Goal: Transaction & Acquisition: Purchase product/service

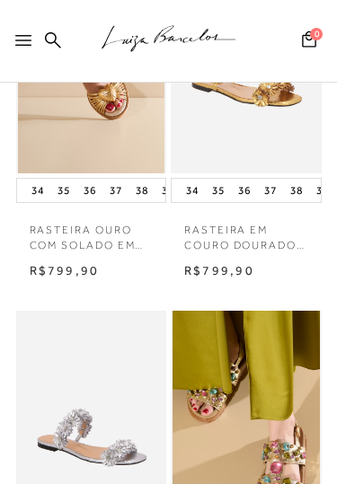
scroll to position [309, 0]
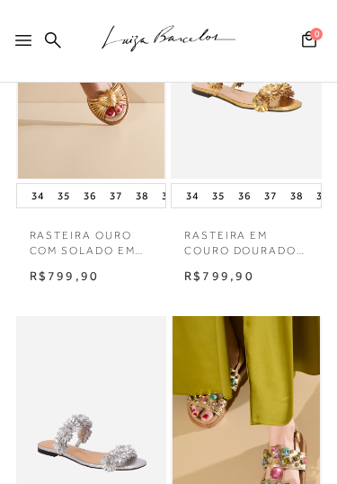
click at [116, 349] on img at bounding box center [91, 426] width 147 height 220
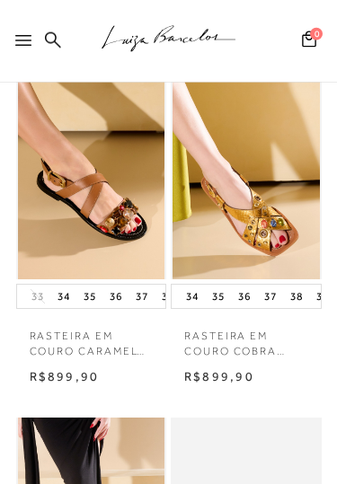
scroll to position [924, 0]
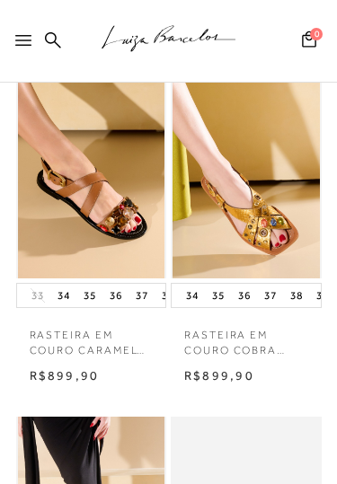
click at [243, 254] on img at bounding box center [245, 168] width 147 height 220
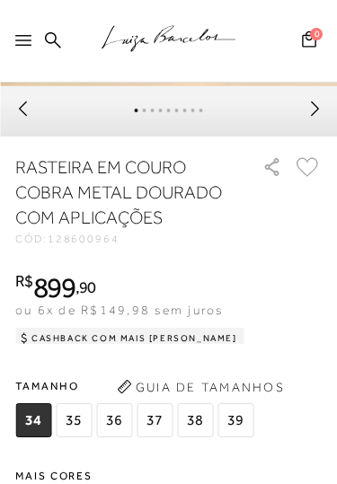
scroll to position [557, 0]
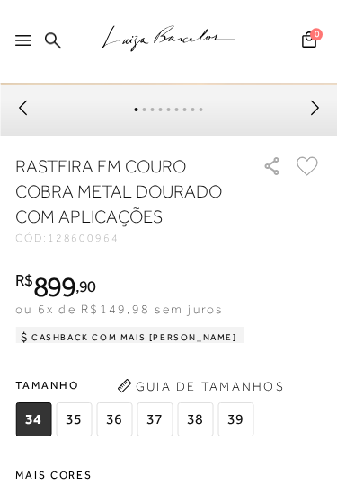
click at [239, 433] on span "39" at bounding box center [235, 419] width 36 height 34
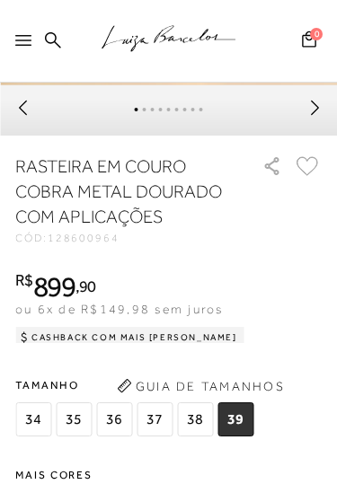
click at [239, 391] on button "Guia de Tamanhos" at bounding box center [200, 386] width 180 height 29
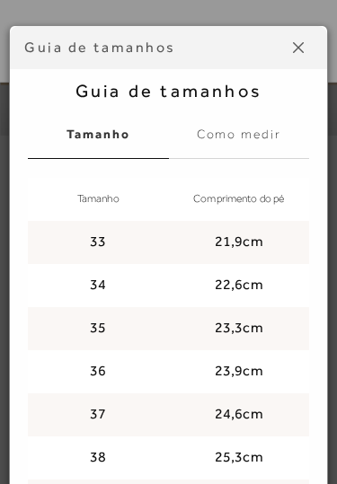
click at [307, 62] on button at bounding box center [298, 47] width 29 height 29
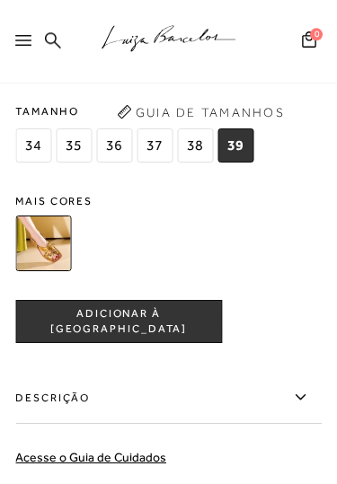
scroll to position [848, 0]
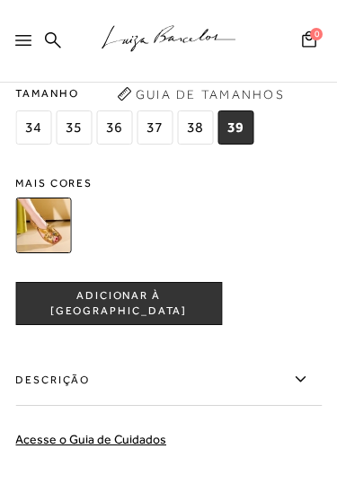
click at [193, 310] on button "ADICIONAR À SACOLA" at bounding box center [118, 303] width 207 height 43
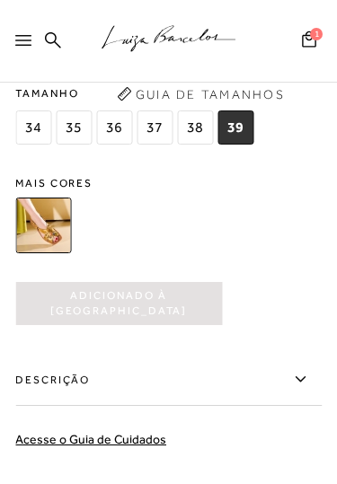
scroll to position [0, 0]
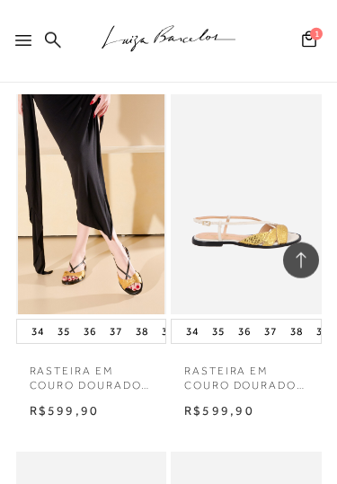
scroll to position [1247, 0]
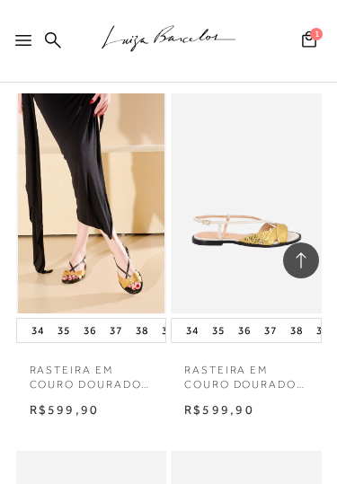
click at [237, 353] on p "RASTEIRA EM COURO DOURADO E OFF WHITE COM TIRAS" at bounding box center [246, 372] width 151 height 41
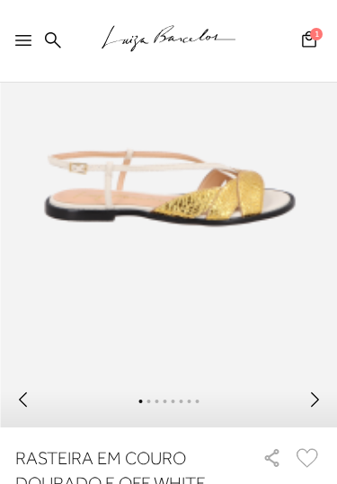
click at [312, 409] on icon at bounding box center [314, 400] width 18 height 18
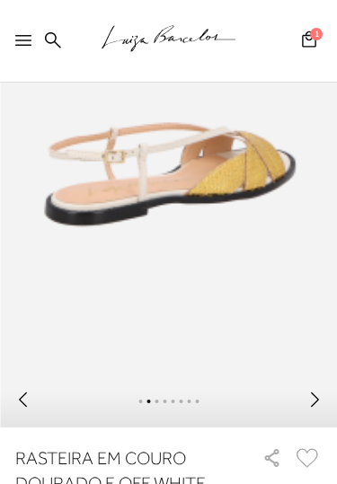
click at [314, 395] on div at bounding box center [168, 402] width 337 height 50
click at [318, 406] on icon at bounding box center [314, 400] width 18 height 18
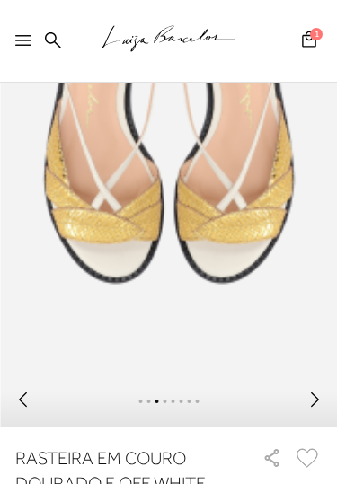
click at [321, 401] on icon at bounding box center [314, 400] width 18 height 18
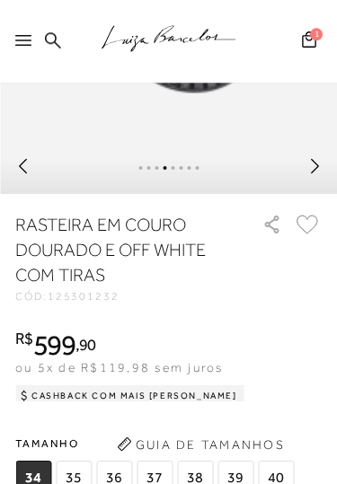
scroll to position [515, 0]
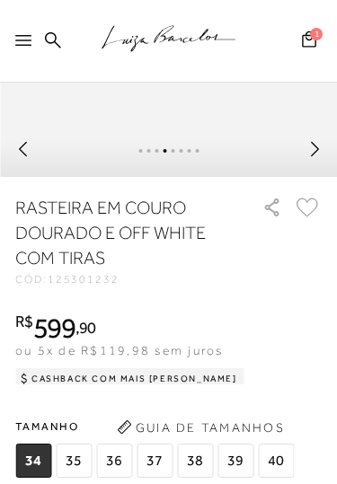
click at [233, 460] on span "39" at bounding box center [235, 461] width 36 height 34
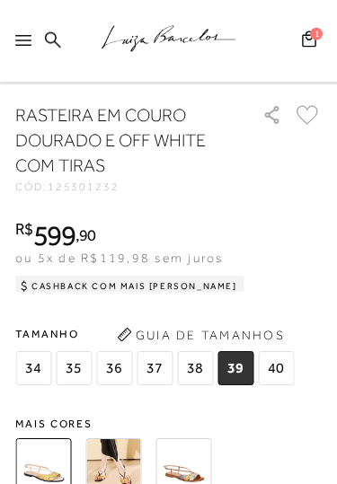
scroll to position [608, 0]
click at [184, 462] on img at bounding box center [183, 466] width 56 height 56
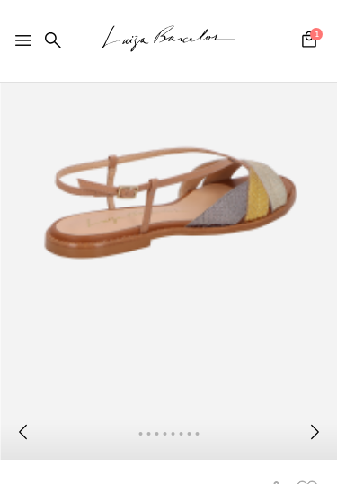
click at [314, 437] on icon at bounding box center [314, 432] width 18 height 18
click at [306, 439] on icon at bounding box center [314, 432] width 18 height 18
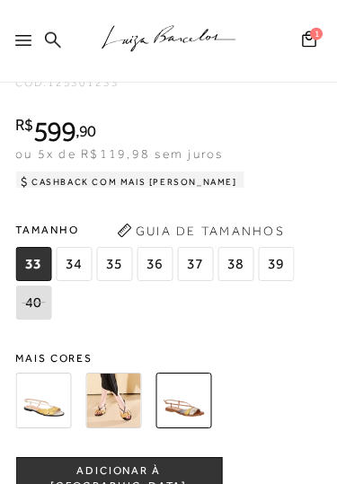
scroll to position [689, 0]
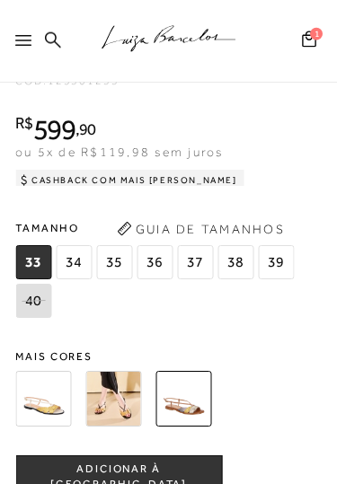
click at [37, 410] on img at bounding box center [43, 399] width 56 height 56
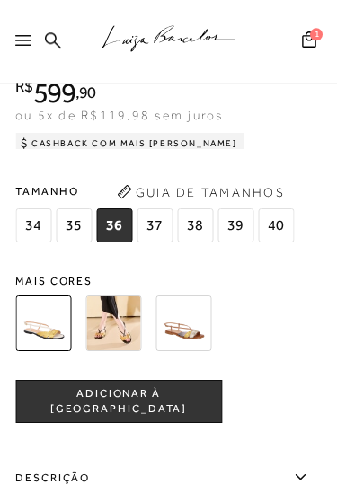
scroll to position [752, 0]
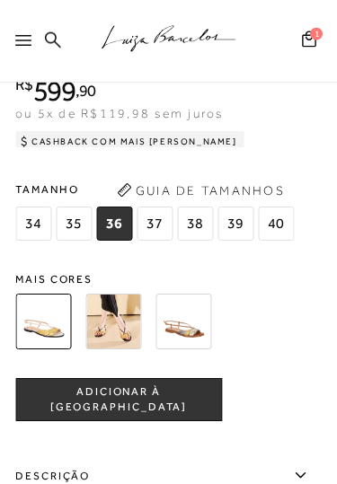
click at [112, 336] on img at bounding box center [113, 322] width 56 height 56
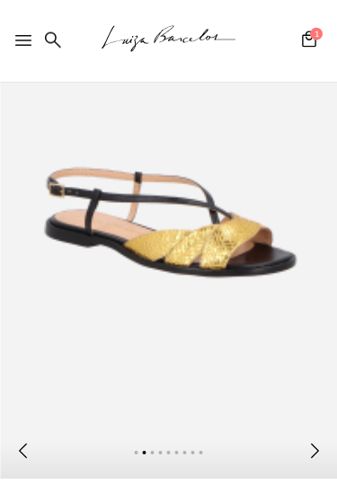
scroll to position [241, 0]
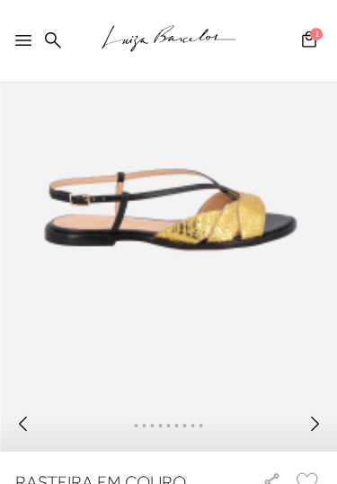
click at [312, 423] on icon at bounding box center [314, 424] width 18 height 18
click at [320, 431] on icon at bounding box center [314, 424] width 18 height 18
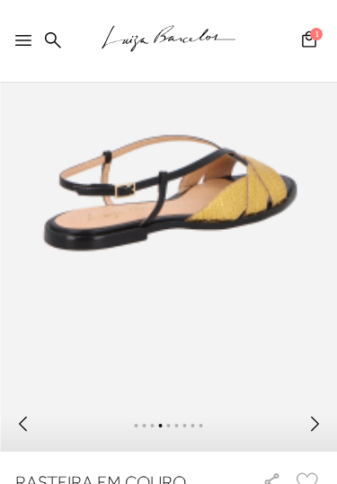
click at [319, 429] on icon at bounding box center [314, 424] width 18 height 18
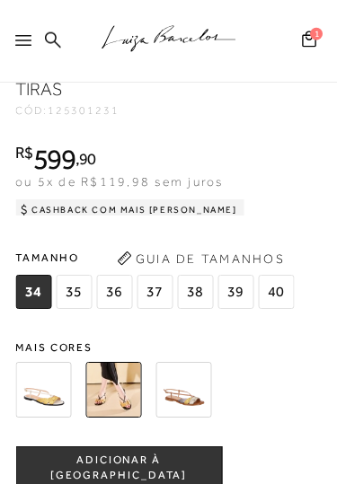
scroll to position [687, 0]
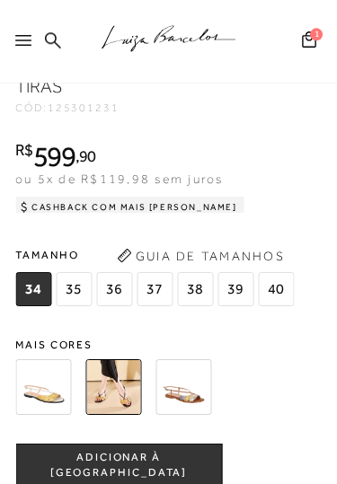
click at [48, 396] on img at bounding box center [43, 387] width 56 height 56
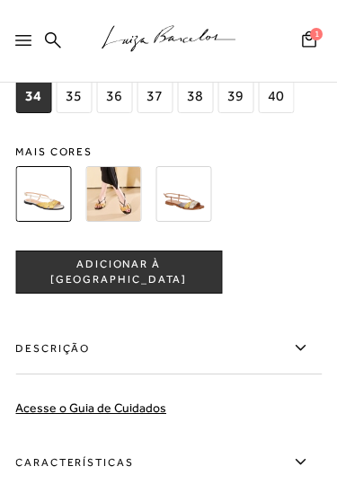
click at [237, 98] on span "39" at bounding box center [235, 96] width 36 height 34
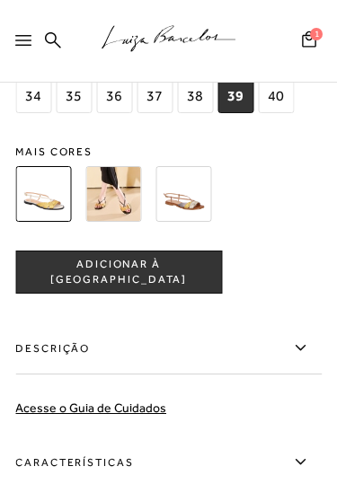
click at [175, 289] on button "ADICIONAR À SACOLA" at bounding box center [118, 271] width 207 height 43
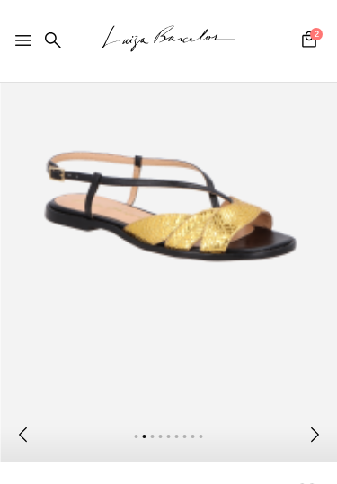
scroll to position [185, 0]
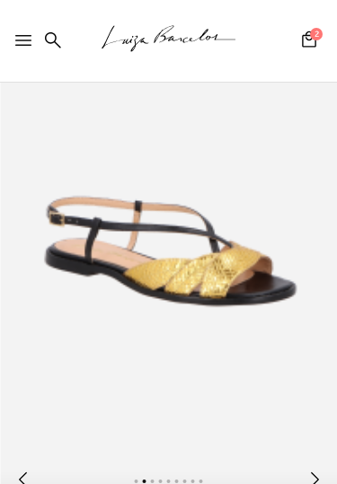
scroll to position [753, 0]
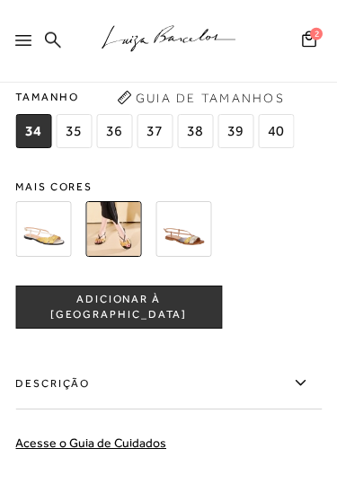
scroll to position [858, 0]
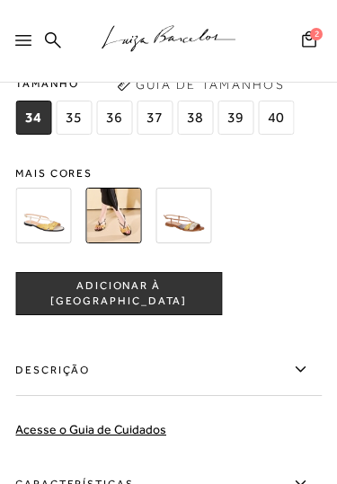
click at [240, 129] on span "39" at bounding box center [235, 118] width 36 height 34
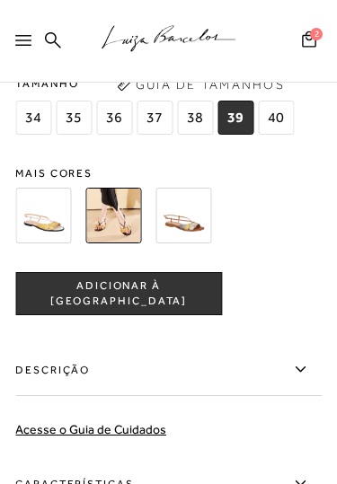
click at [158, 306] on span "ADICIONAR À SACOLA" at bounding box center [118, 293] width 205 height 31
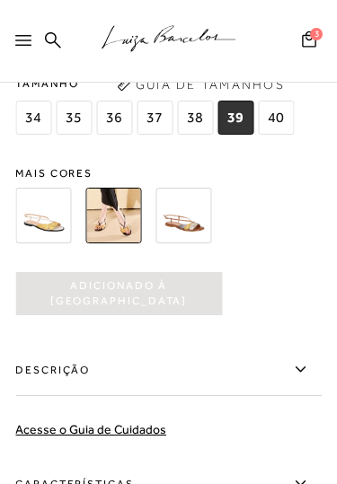
scroll to position [0, 0]
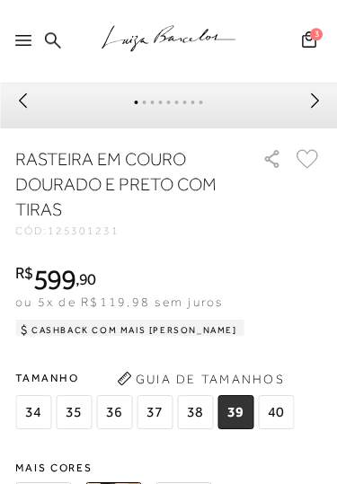
scroll to position [563, 0]
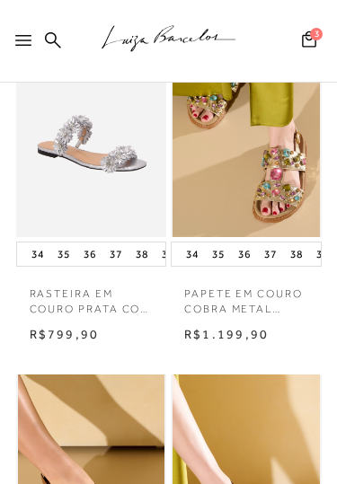
click at [200, 335] on div "PAPETE EM COURO COBRA METAL DOURADO COM PEDRAS MULTICOR" at bounding box center [246, 184] width 155 height 339
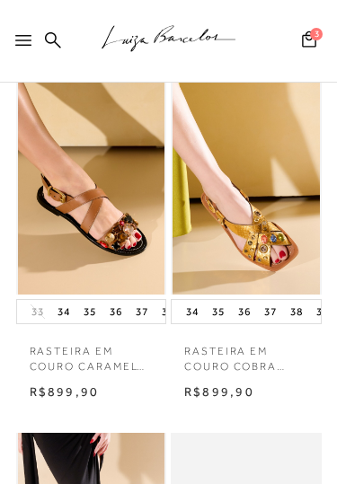
scroll to position [916, 0]
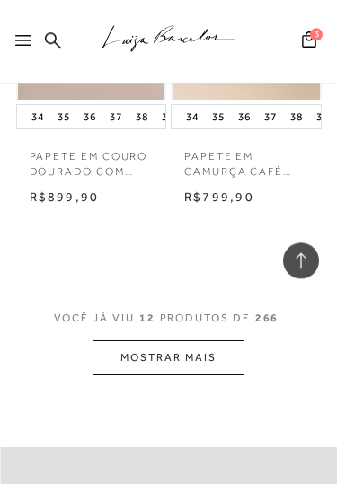
click at [219, 340] on button "MOSTRAR MAIS" at bounding box center [167, 357] width 151 height 35
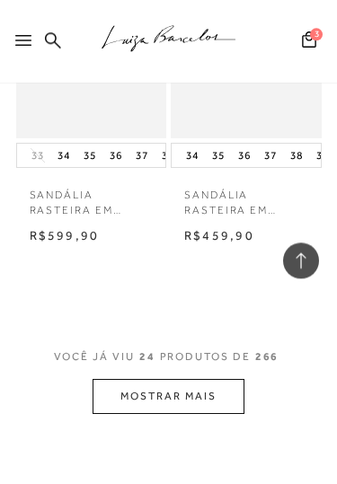
scroll to position [4294, 0]
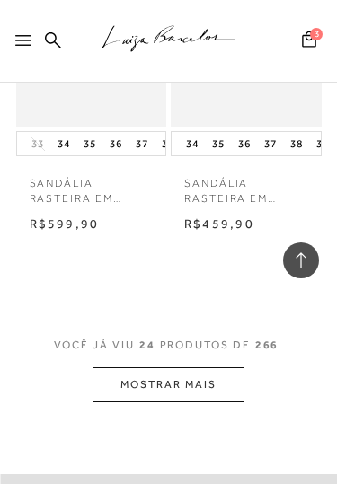
click at [231, 367] on button "MOSTRAR MAIS" at bounding box center [167, 384] width 151 height 35
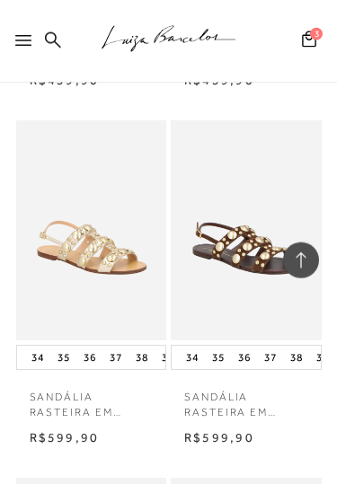
scroll to position [5870, 0]
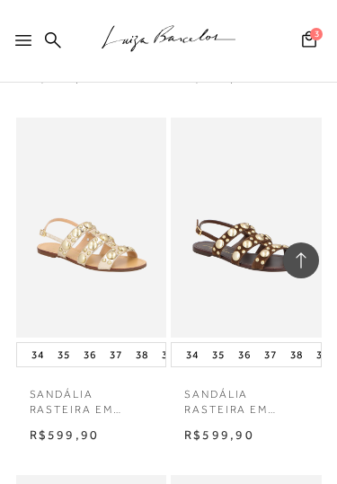
click at [119, 216] on img at bounding box center [91, 228] width 147 height 220
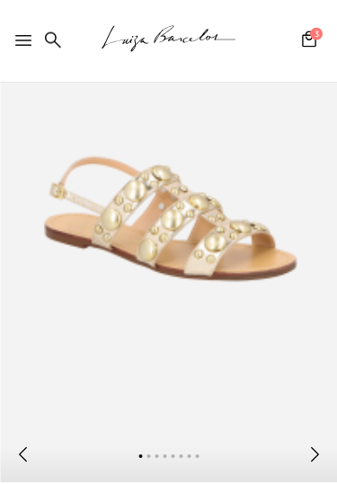
scroll to position [210, 0]
click at [314, 463] on icon at bounding box center [314, 454] width 18 height 18
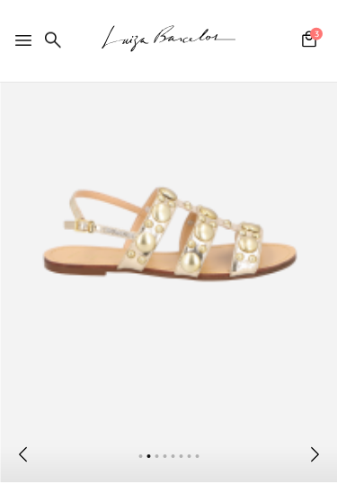
click at [322, 453] on icon at bounding box center [314, 454] width 18 height 18
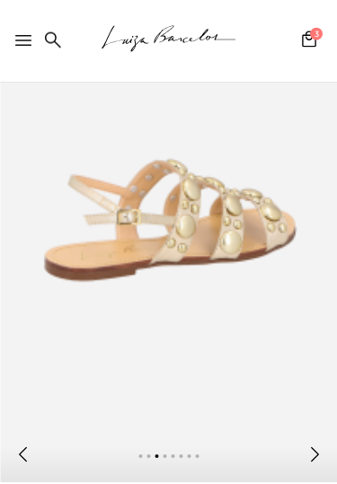
click at [321, 456] on icon at bounding box center [314, 454] width 18 height 18
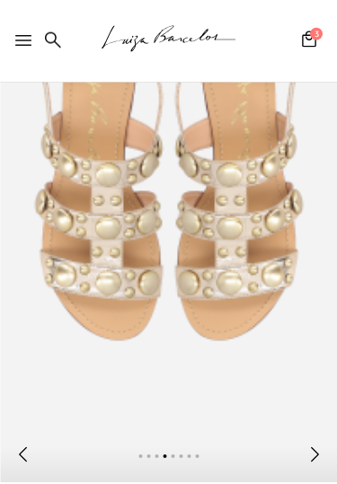
click at [322, 457] on icon at bounding box center [314, 454] width 18 height 18
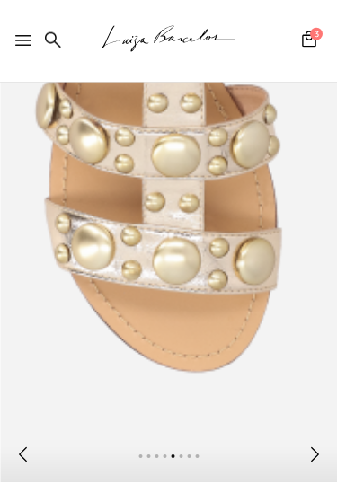
click at [330, 458] on div at bounding box center [168, 457] width 337 height 50
click at [317, 453] on icon at bounding box center [314, 454] width 18 height 18
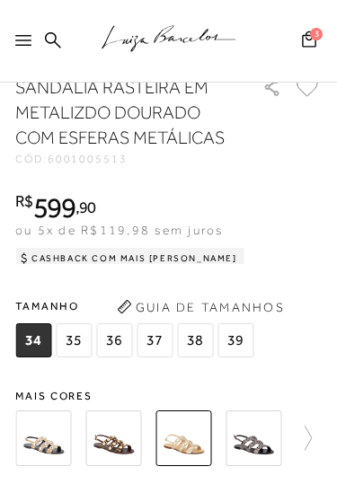
scroll to position [647, 0]
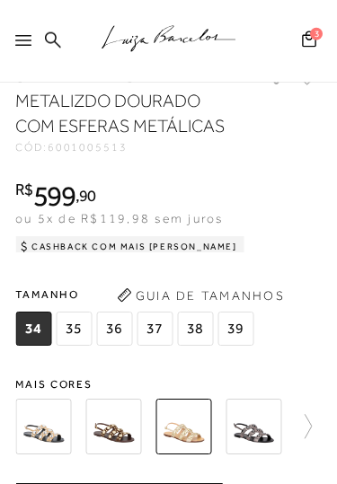
click at [236, 338] on span "39" at bounding box center [235, 329] width 36 height 34
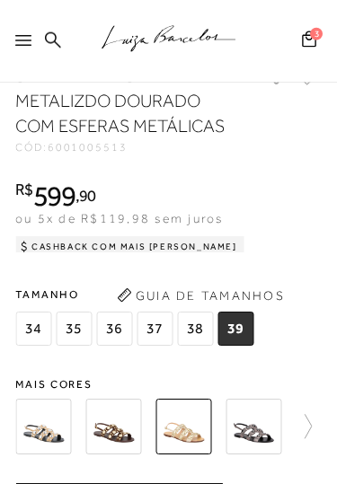
click at [258, 430] on img at bounding box center [253, 427] width 56 height 56
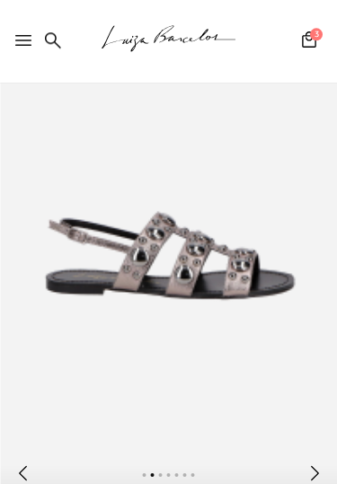
scroll to position [191, 0]
click at [317, 482] on icon at bounding box center [314, 473] width 18 height 18
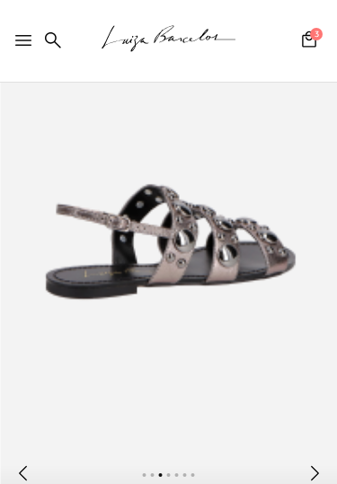
click at [330, 478] on div at bounding box center [168, 476] width 337 height 50
click at [318, 473] on icon at bounding box center [314, 473] width 18 height 18
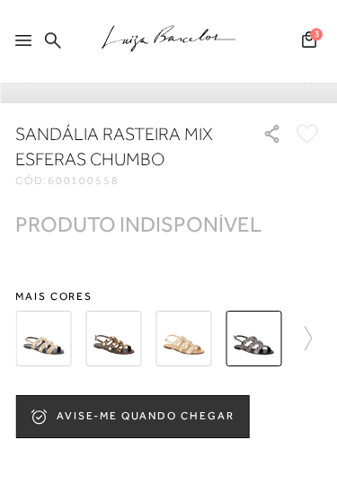
scroll to position [589, 0]
click at [186, 357] on img at bounding box center [183, 339] width 56 height 56
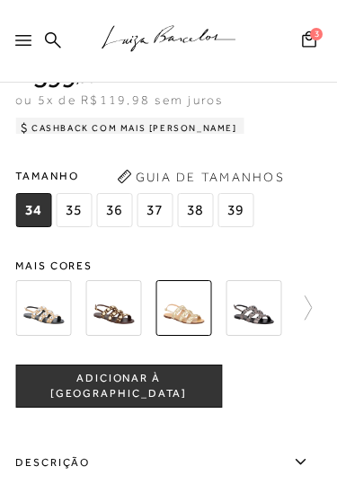
click at [244, 222] on span "39" at bounding box center [235, 210] width 36 height 34
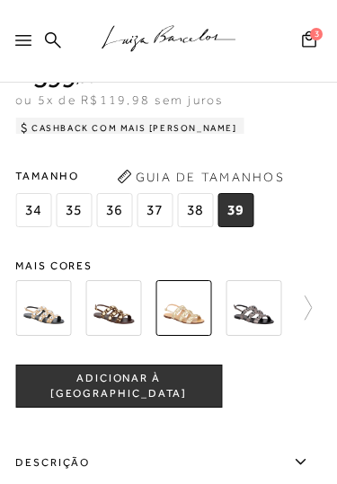
click at [178, 401] on button "ADICIONAR À SACOLA" at bounding box center [118, 386] width 207 height 43
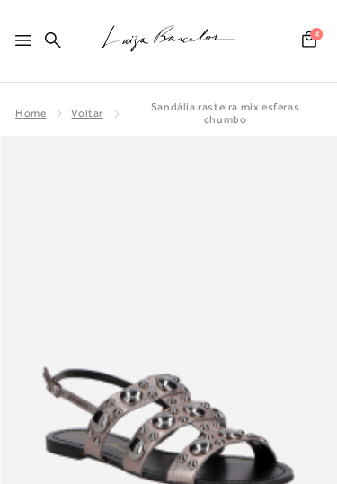
scroll to position [648, 0]
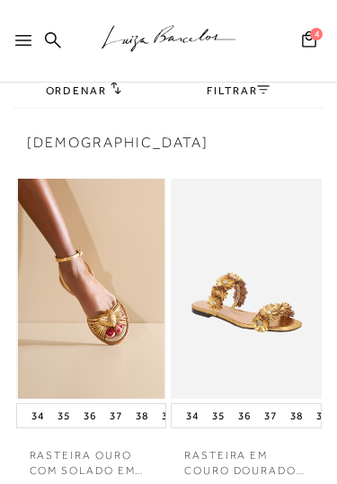
scroll to position [112, 0]
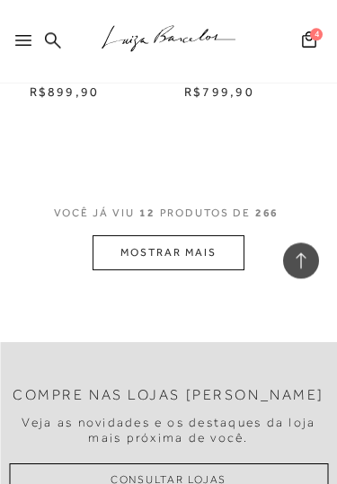
click at [215, 235] on button "MOSTRAR MAIS" at bounding box center [167, 252] width 151 height 35
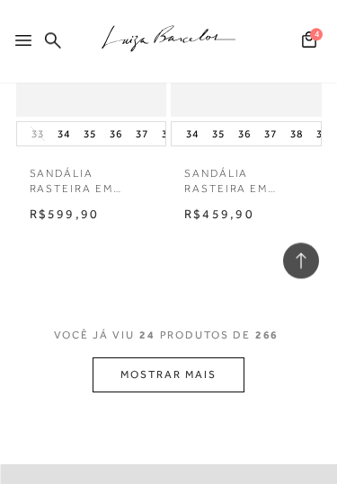
scroll to position [4308, 0]
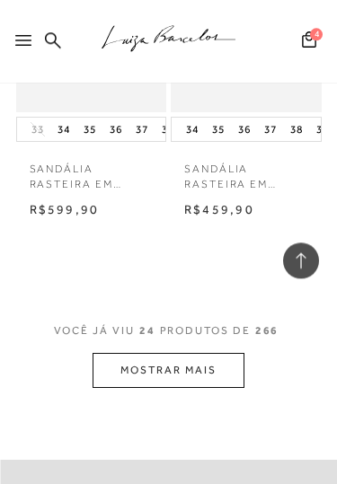
click at [220, 353] on button "MOSTRAR MAIS" at bounding box center [167, 370] width 151 height 35
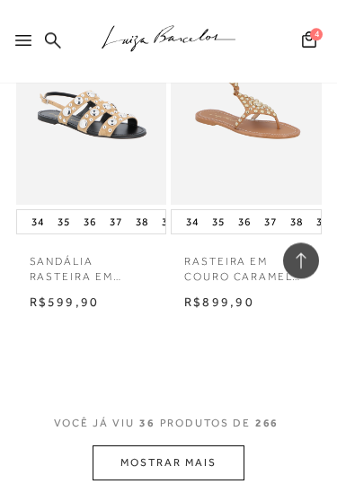
scroll to position [6360, 0]
click at [224, 445] on button "MOSTRAR MAIS" at bounding box center [167, 462] width 151 height 35
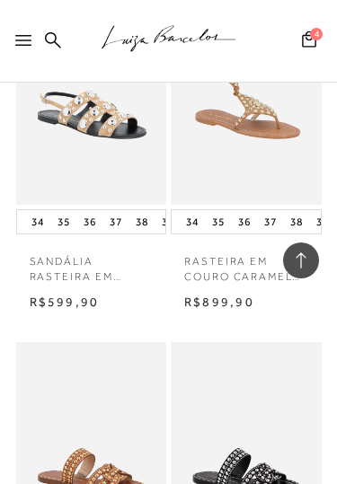
click at [184, 382] on img at bounding box center [245, 452] width 147 height 220
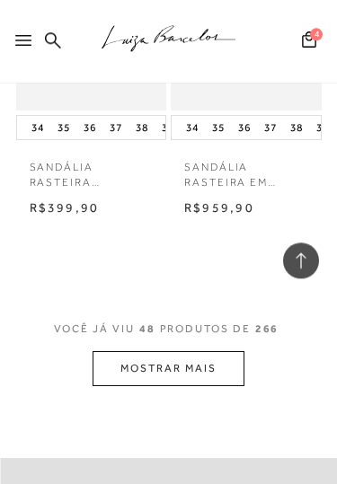
scroll to position [8600, 0]
click at [179, 351] on button "MOSTRAR MAIS" at bounding box center [167, 368] width 151 height 35
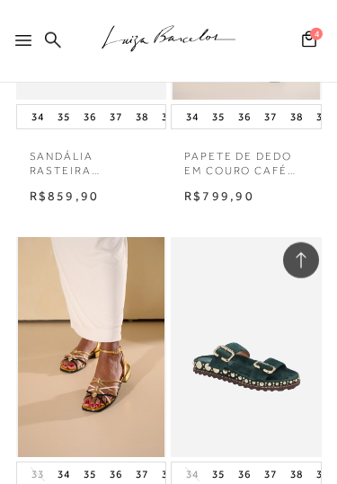
scroll to position [8970, 0]
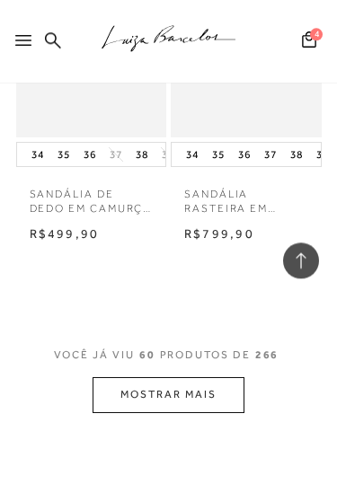
click at [227, 377] on button "MOSTRAR MAIS" at bounding box center [167, 394] width 151 height 35
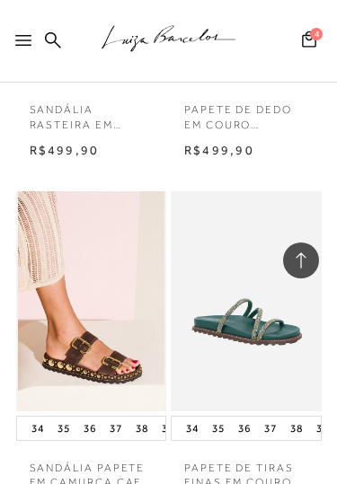
scroll to position [12627, 0]
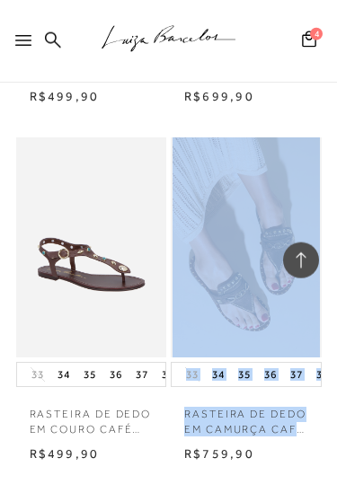
scroll to position [14795, 0]
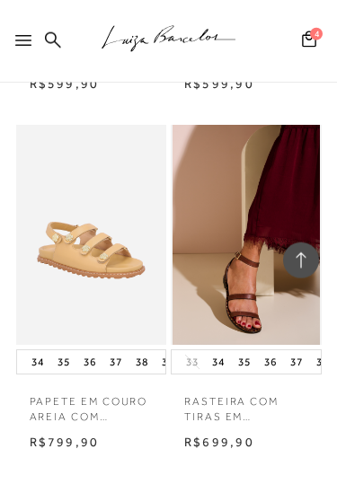
scroll to position [17048, 0]
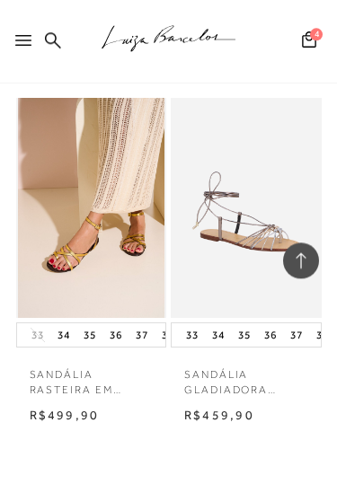
scroll to position [19144, 0]
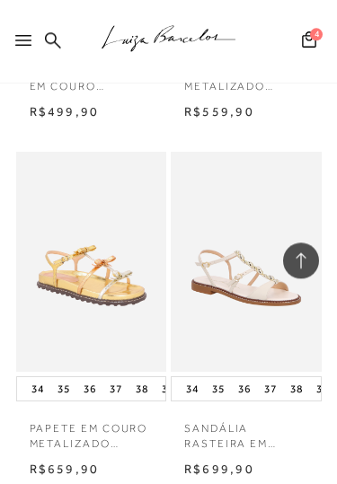
scroll to position [21209, 0]
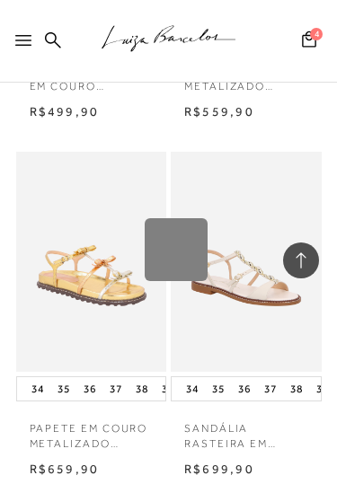
click at [280, 364] on div "Loading..." at bounding box center [168, 242] width 337 height 484
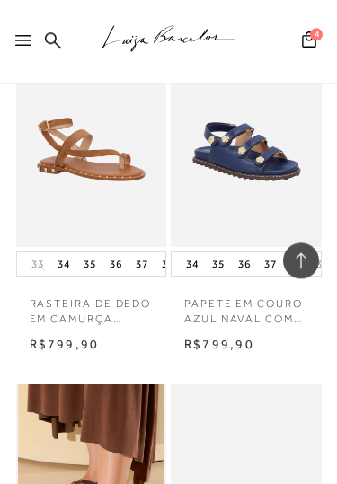
scroll to position [23139, 0]
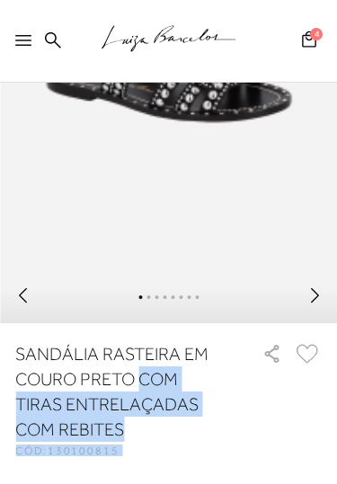
scroll to position [362, 0]
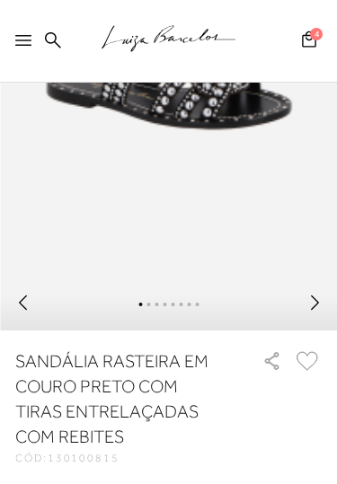
click at [231, 451] on div "SANDÁLIA RASTEIRA EM COURO PRETO COM TIRAS ENTRELAÇADAS COM REBITES" at bounding box center [131, 391] width 233 height 122
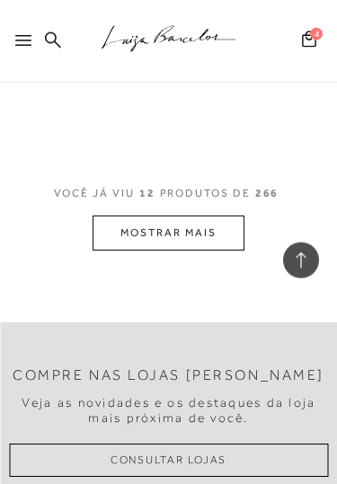
scroll to position [2269, 0]
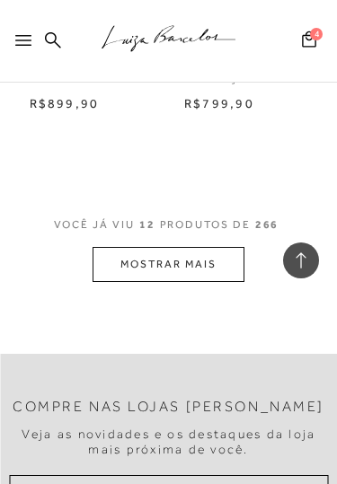
click at [187, 247] on button "MOSTRAR MAIS" at bounding box center [167, 264] width 151 height 35
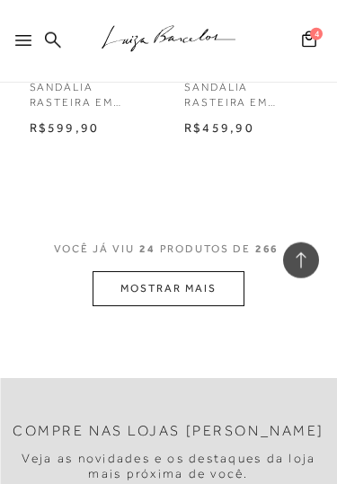
scroll to position [4375, 0]
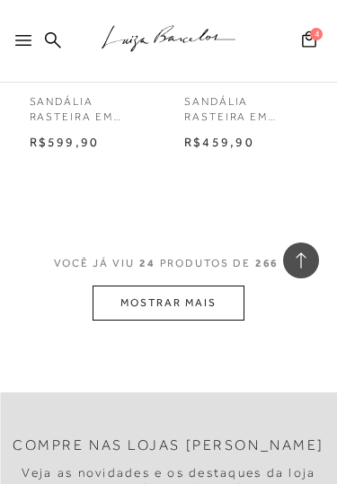
click at [224, 286] on button "MOSTRAR MAIS" at bounding box center [167, 303] width 151 height 35
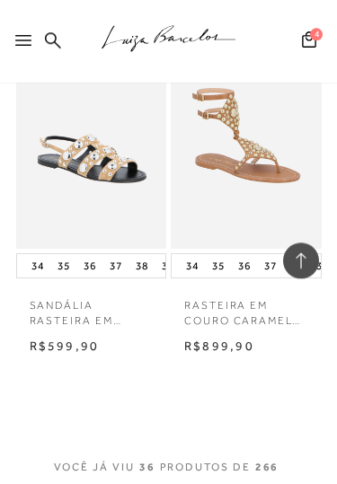
scroll to position [6316, 0]
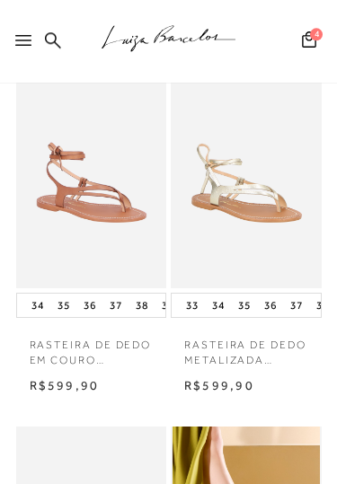
scroll to position [142, 0]
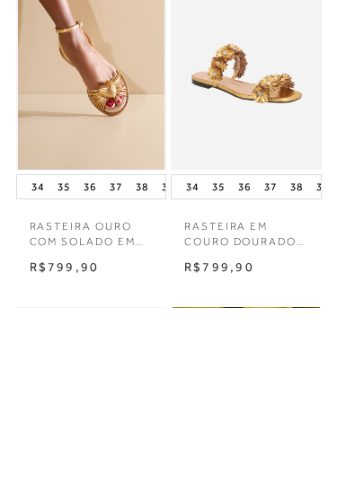
click at [311, 30] on span "4" at bounding box center [316, 34] width 13 height 13
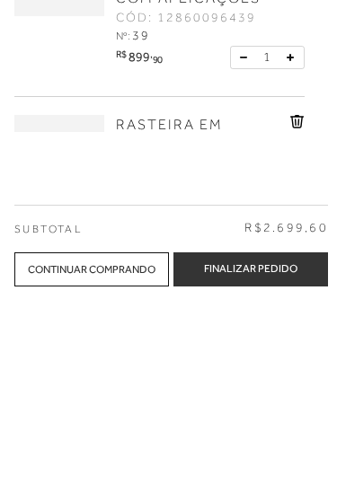
scroll to position [421, 0]
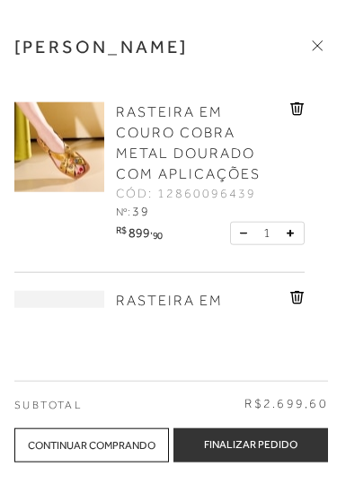
click at [296, 296] on icon at bounding box center [297, 297] width 14 height 13
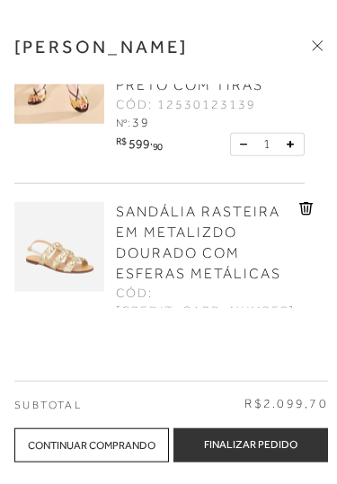
click at [299, 202] on icon at bounding box center [305, 208] width 13 height 13
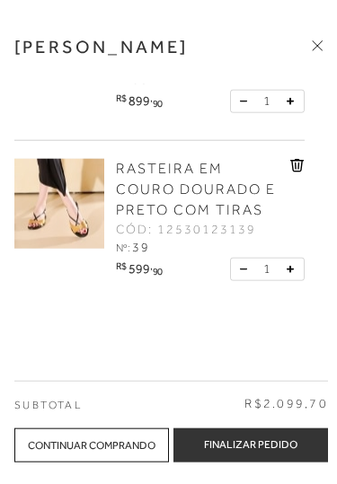
scroll to position [68, 0]
